Goal: Information Seeking & Learning: Learn about a topic

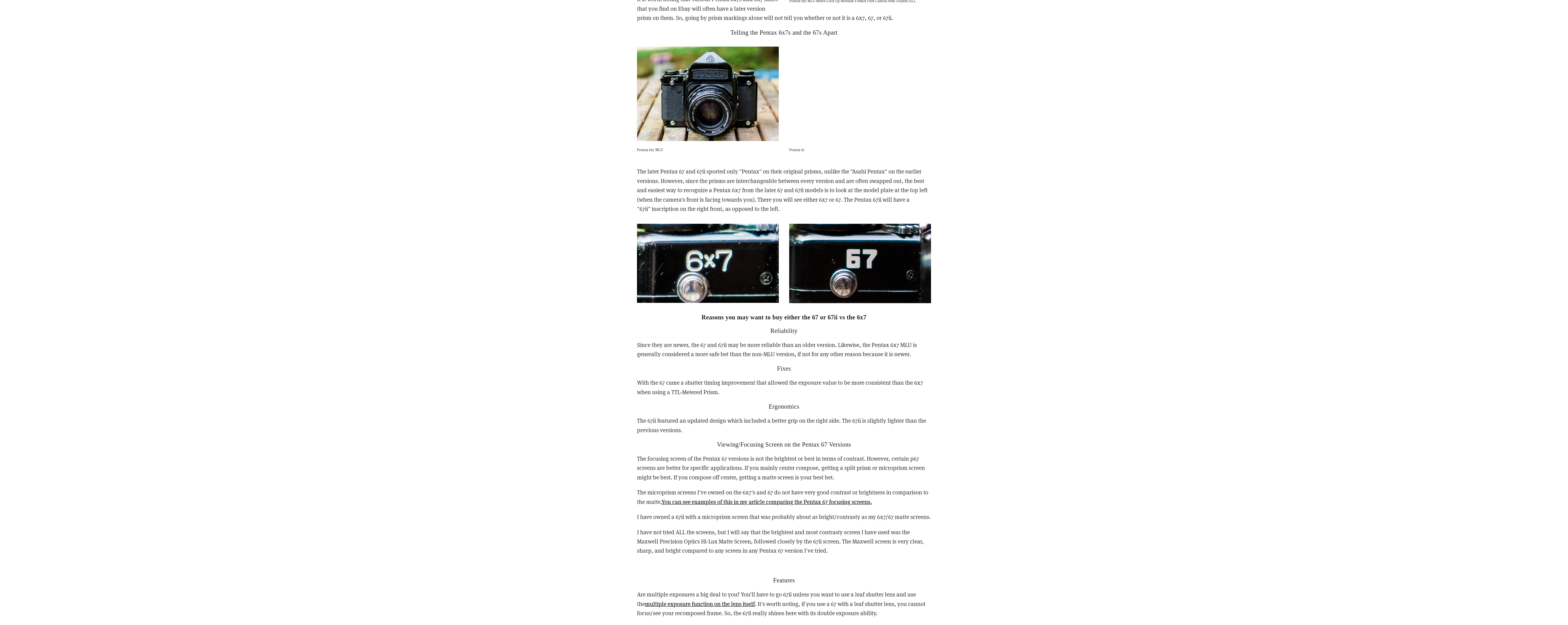
scroll to position [1407, 0]
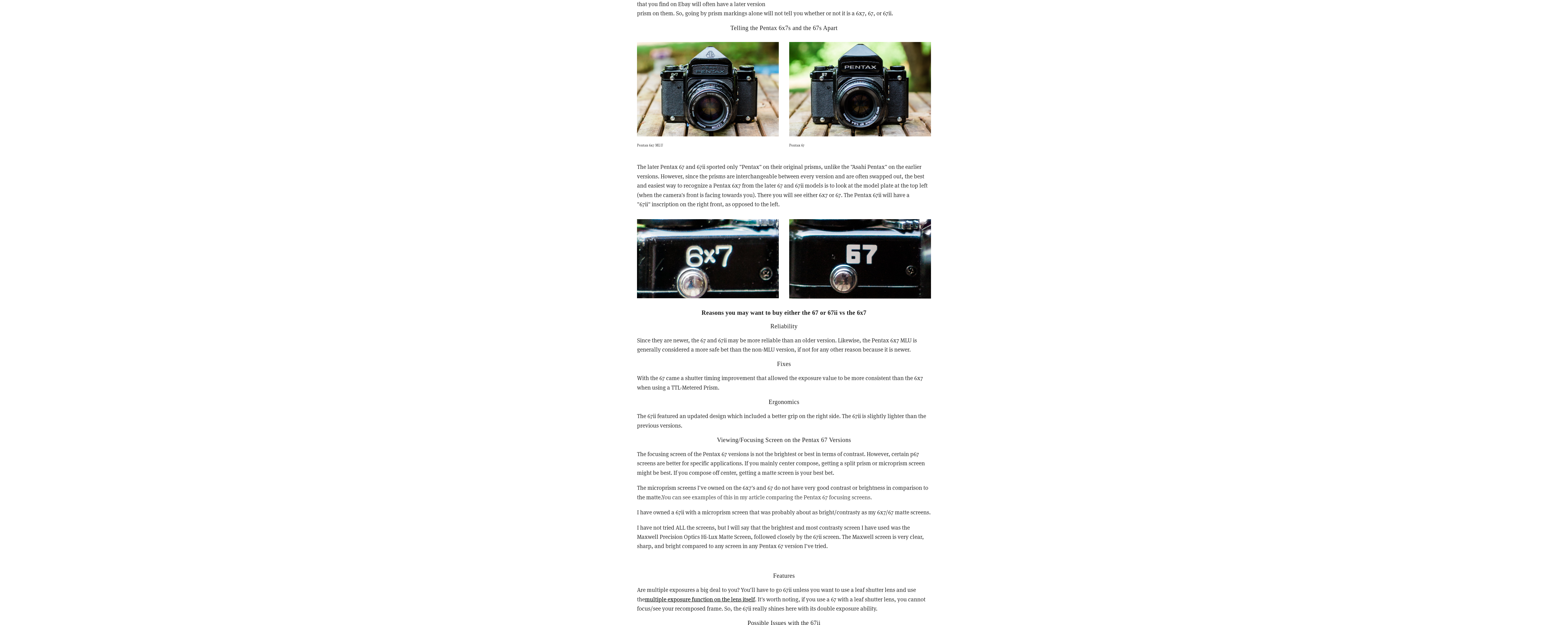
click at [699, 493] on link "You can see examples of this in my article comparing the Pentax 67 focusing scr…" at bounding box center [767, 497] width 211 height 8
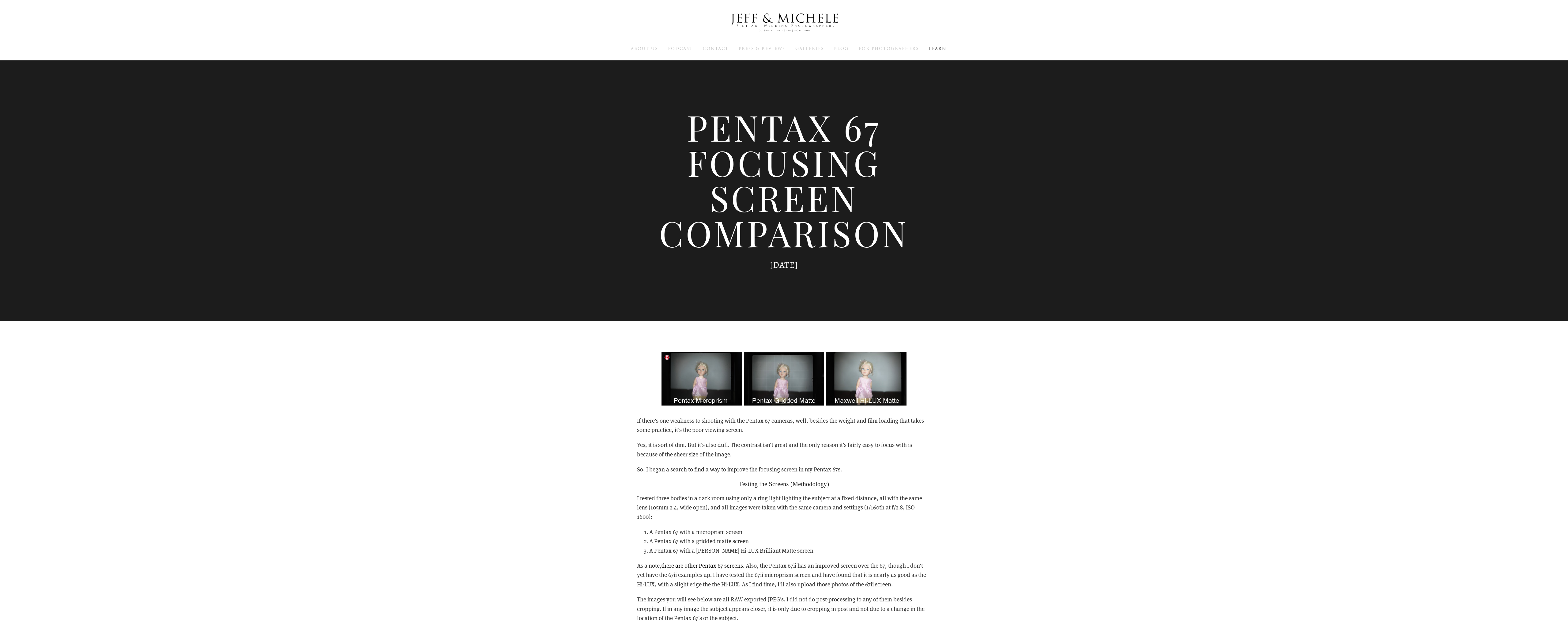
click at [872, 364] on img at bounding box center [784, 379] width 245 height 54
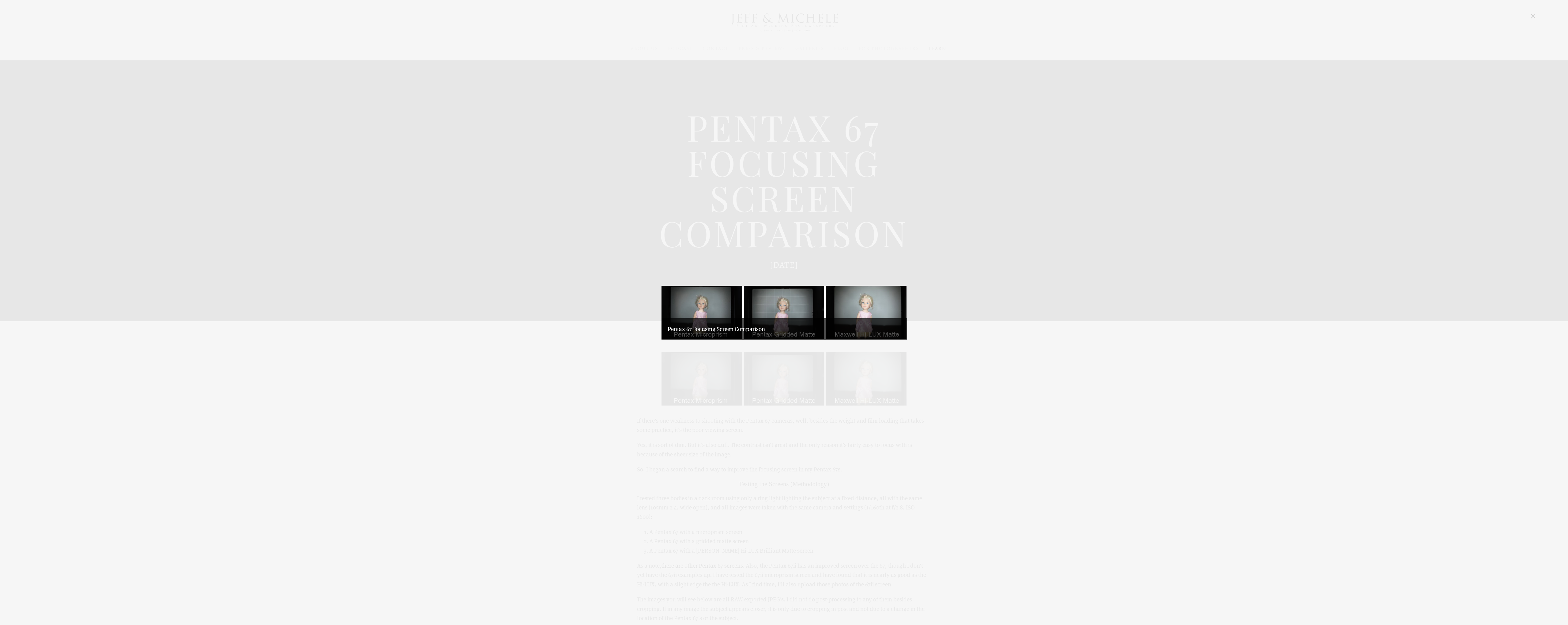
click at [865, 323] on div "Pentax 67 Focusing Screen Comparison" at bounding box center [785, 328] width 246 height 21
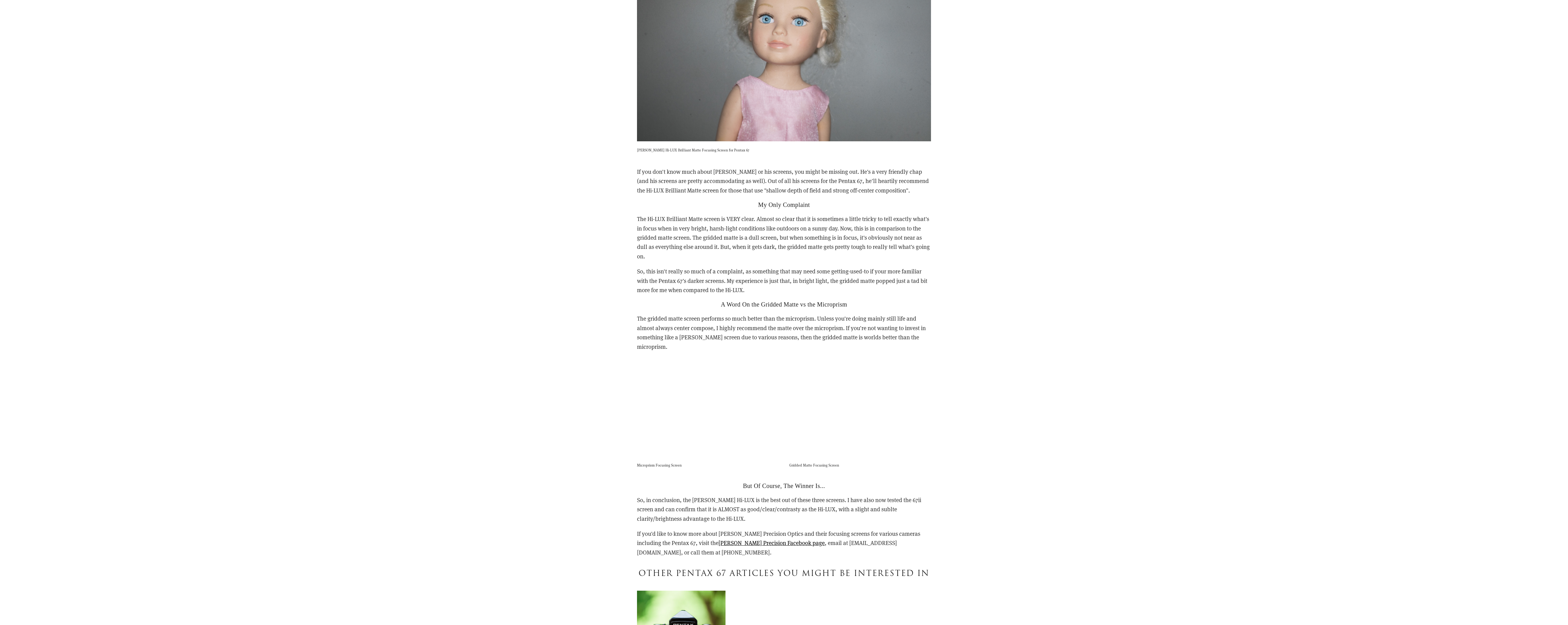
scroll to position [986, 0]
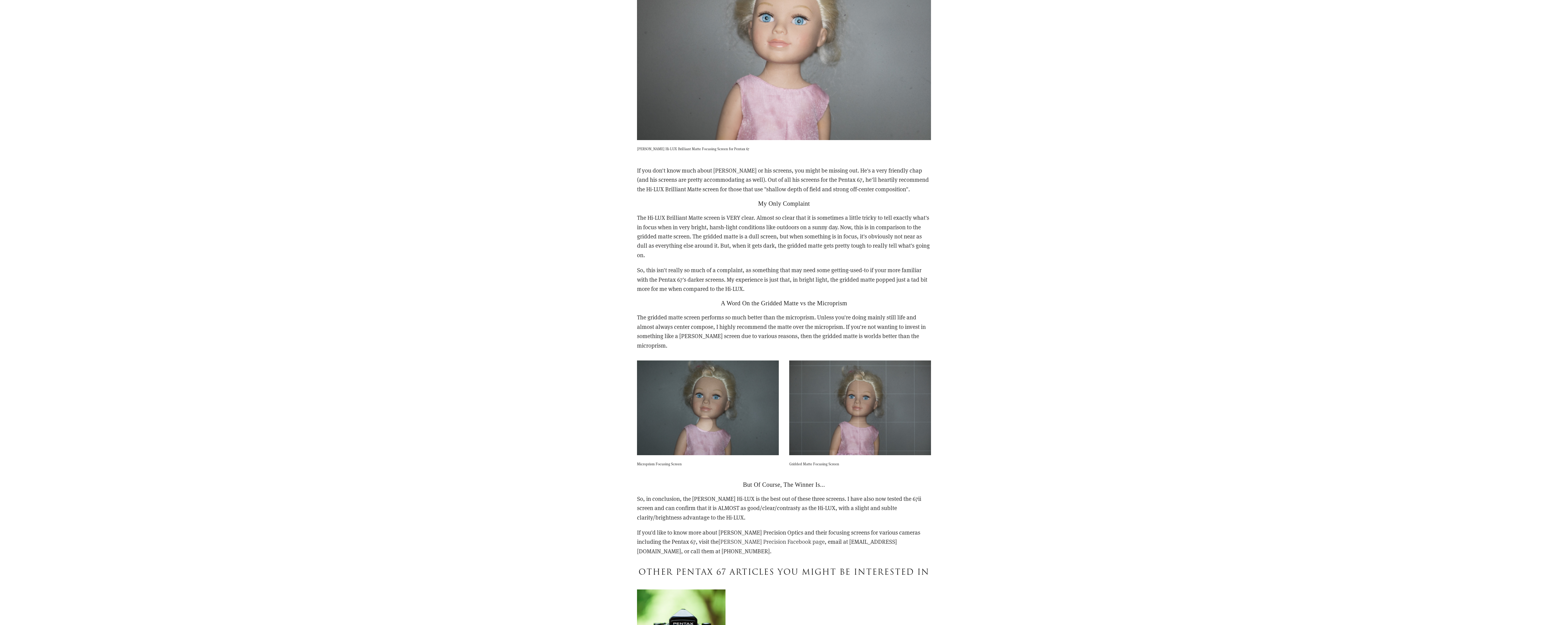
click at [753, 537] on link "[PERSON_NAME] Precision Facebook page" at bounding box center [771, 541] width 107 height 8
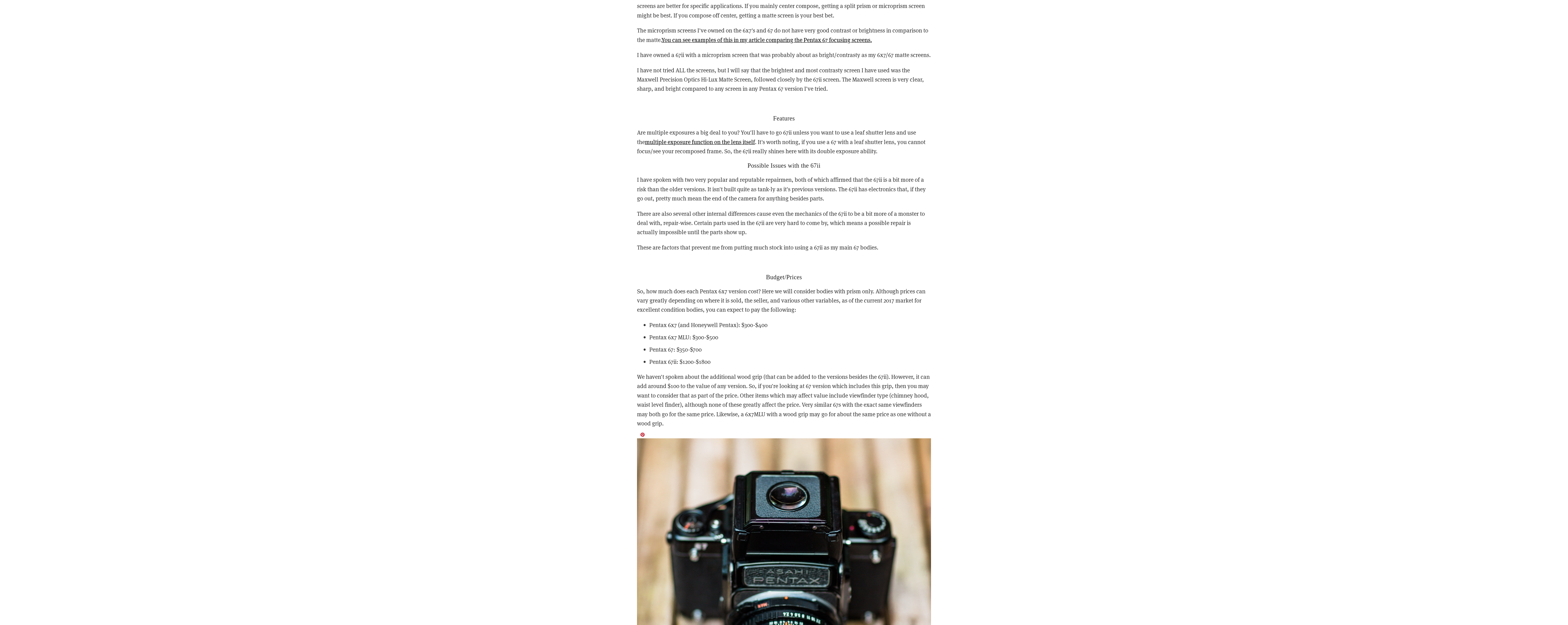
scroll to position [1865, 0]
